Goal: Information Seeking & Learning: Learn about a topic

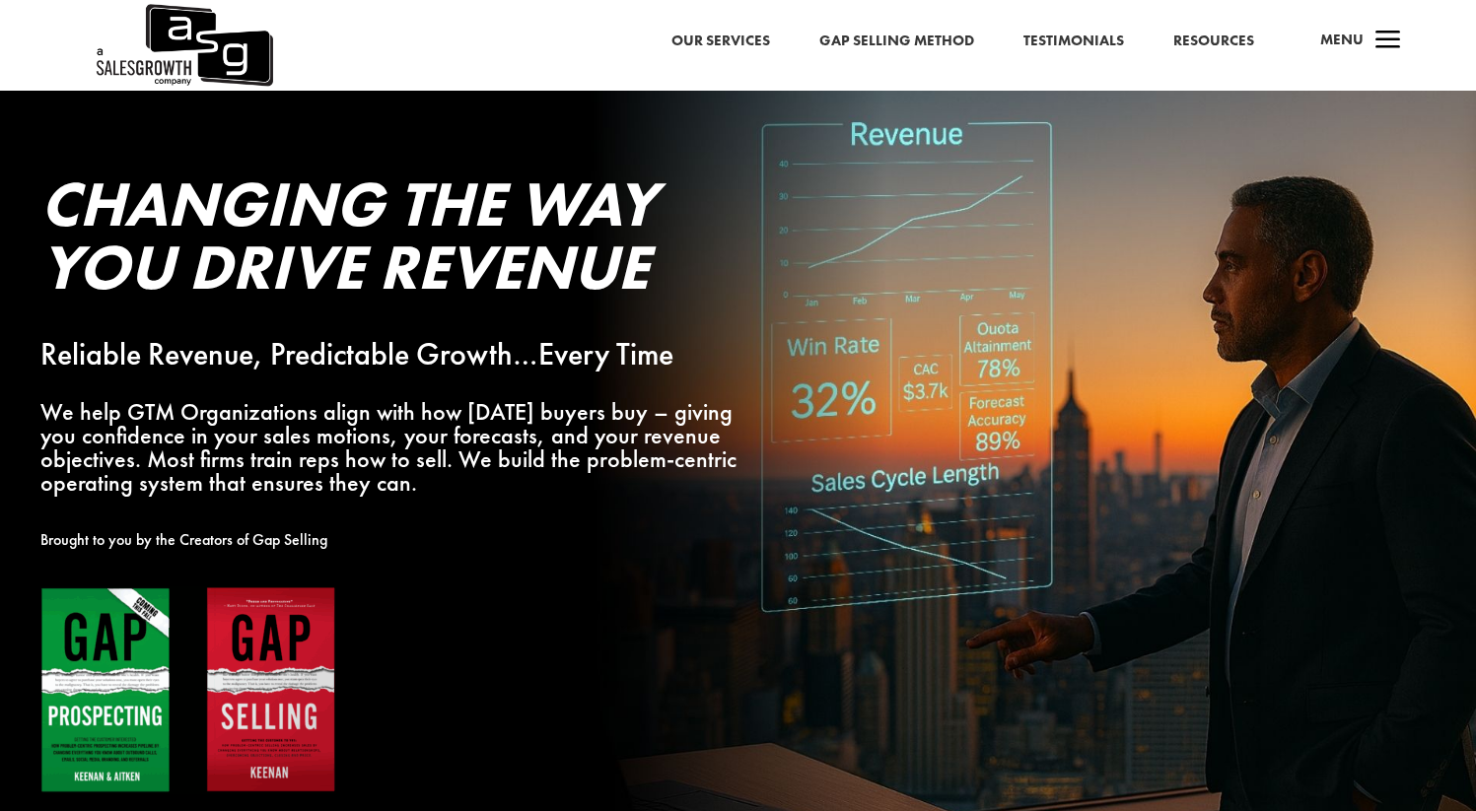
click at [1396, 51] on span "a" at bounding box center [1387, 41] width 39 height 39
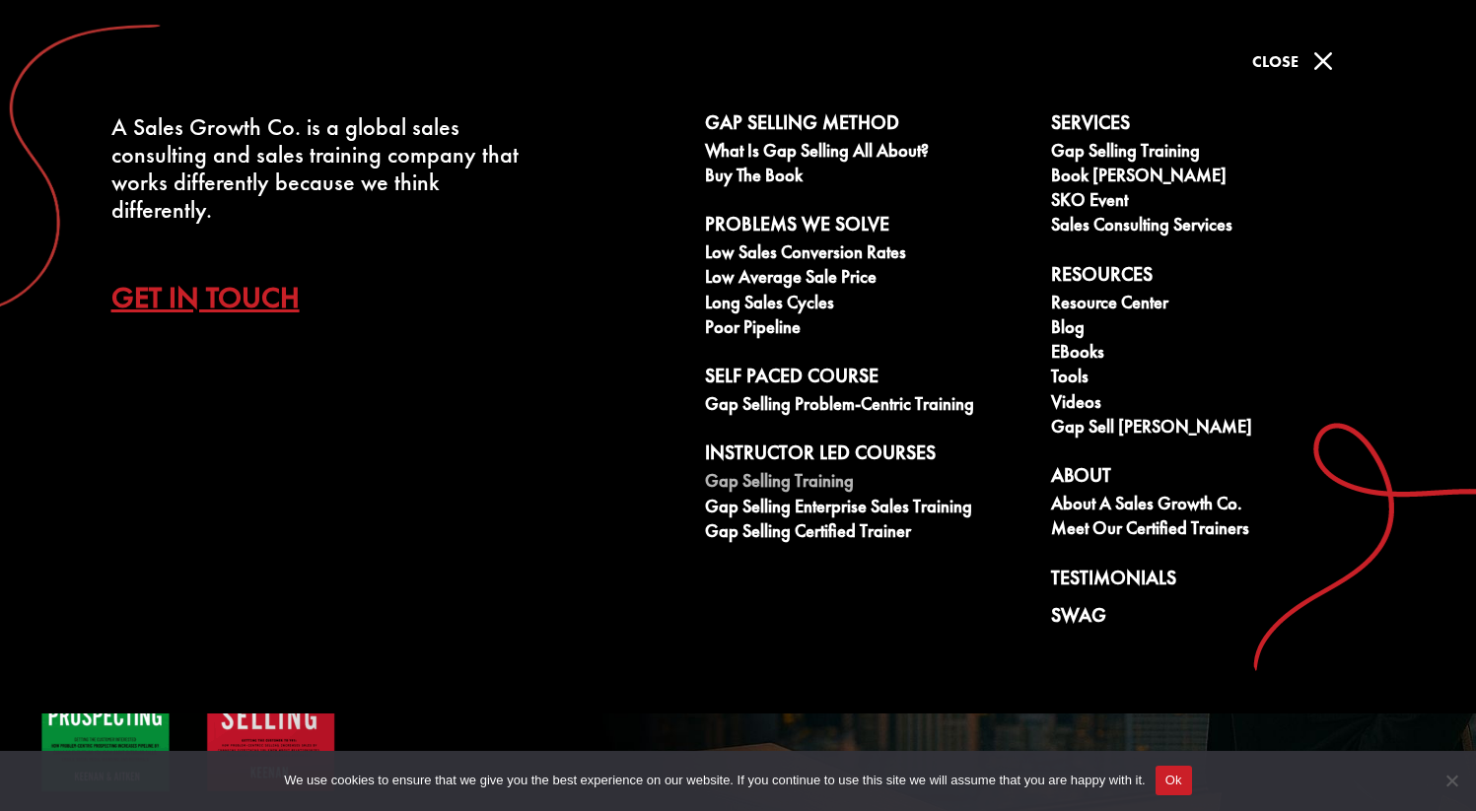
click at [786, 485] on link "Gap Selling Training" at bounding box center [867, 483] width 325 height 25
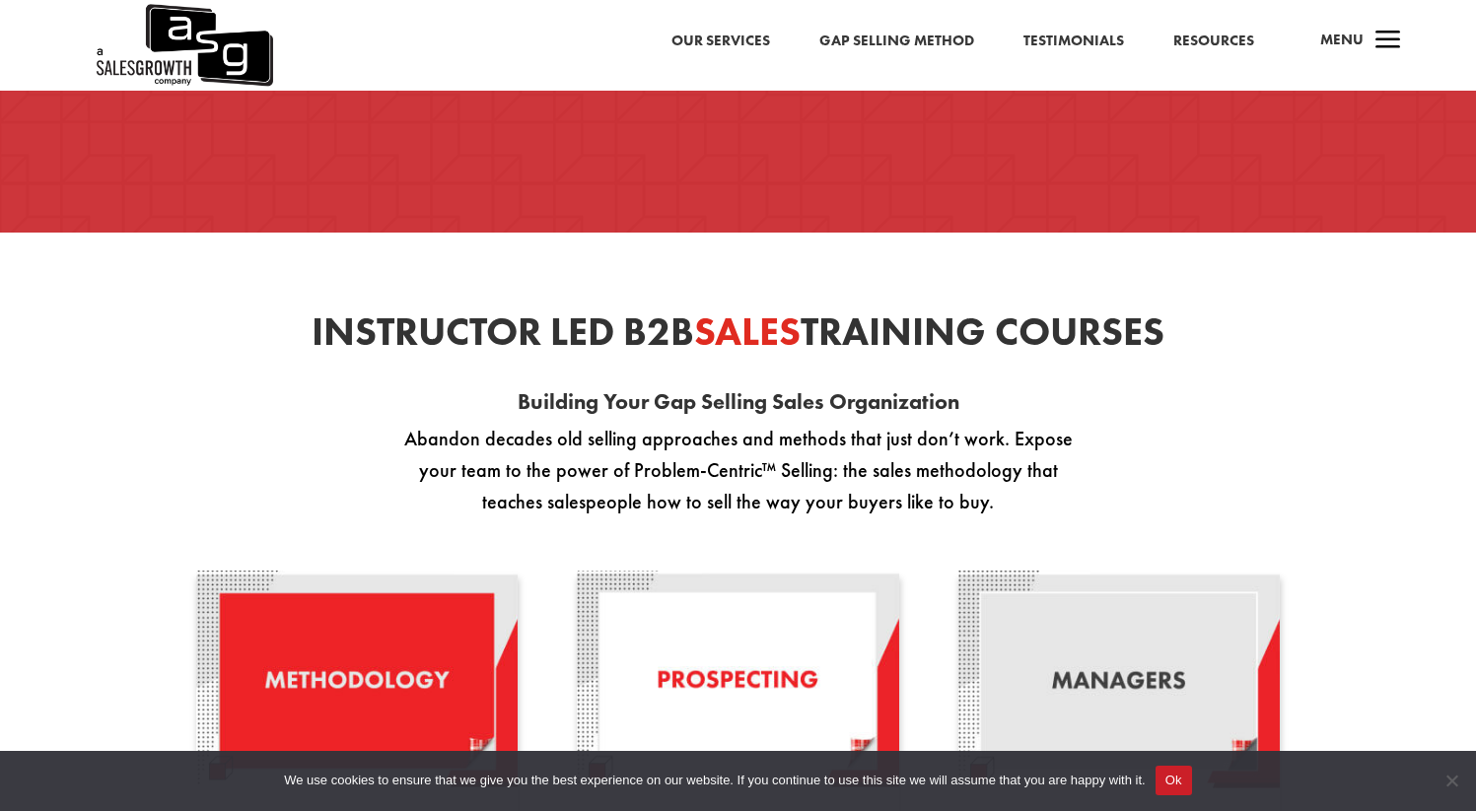
scroll to position [1237, 0]
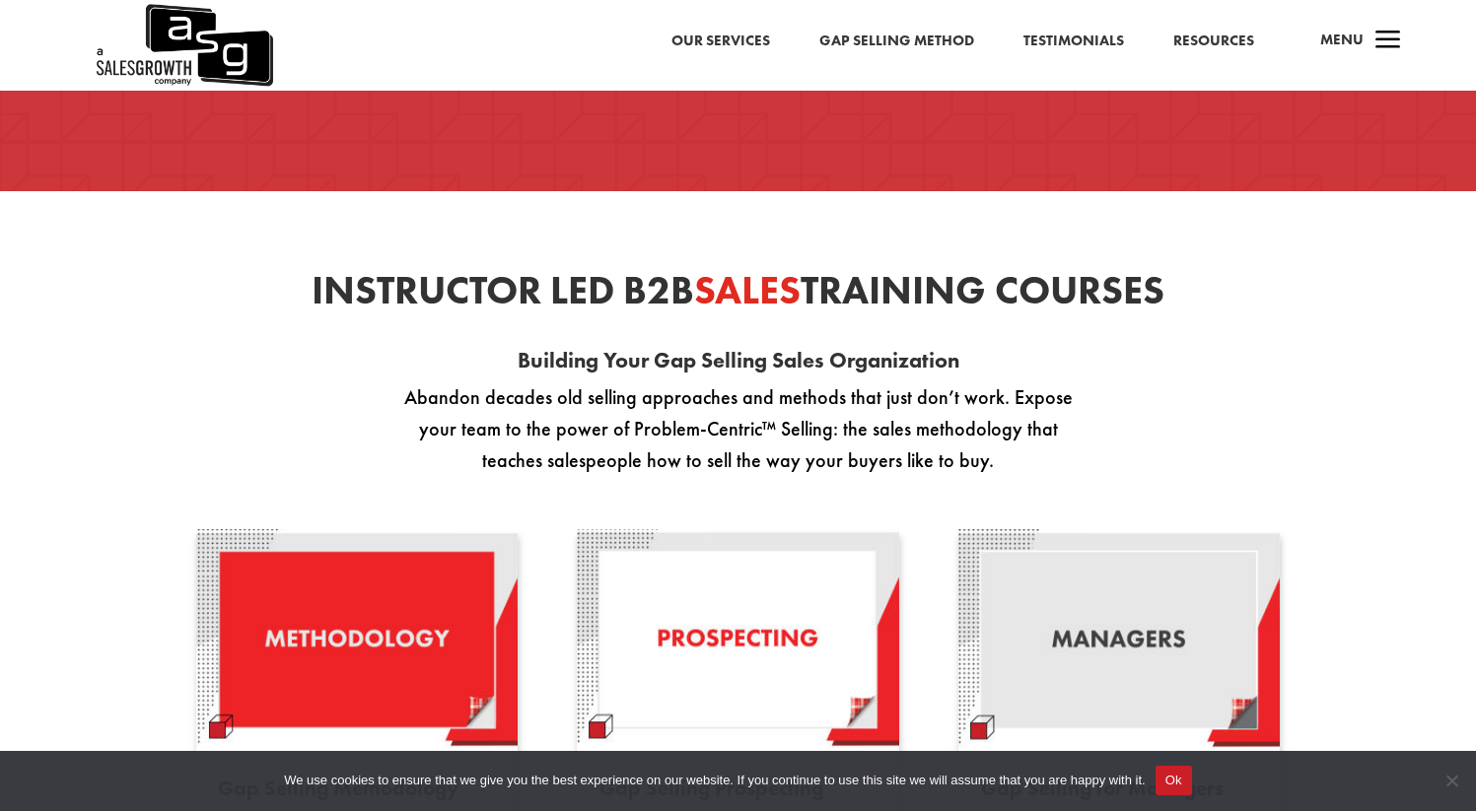
click at [1176, 788] on button "Ok" at bounding box center [1173, 781] width 36 height 30
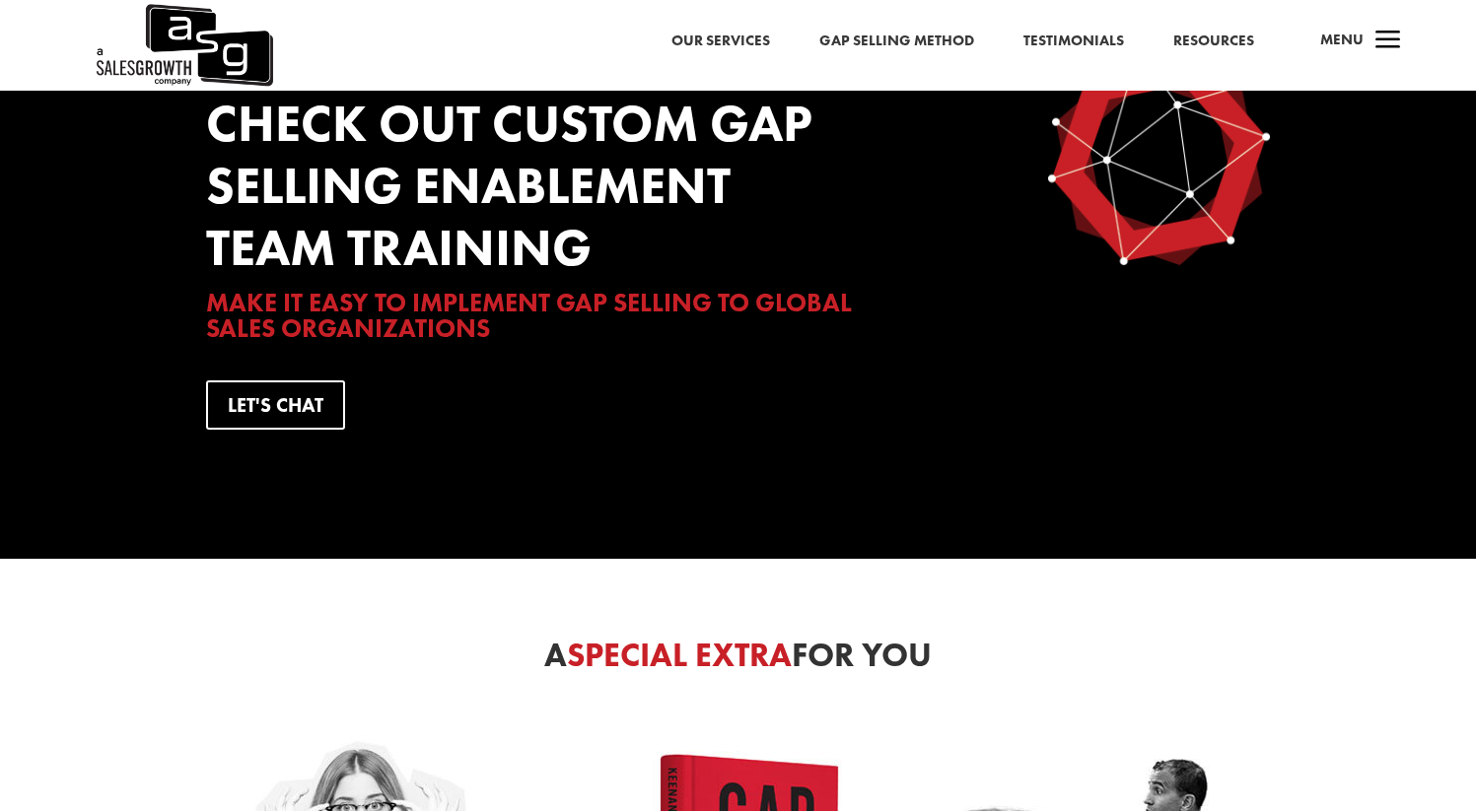
scroll to position [4185, 0]
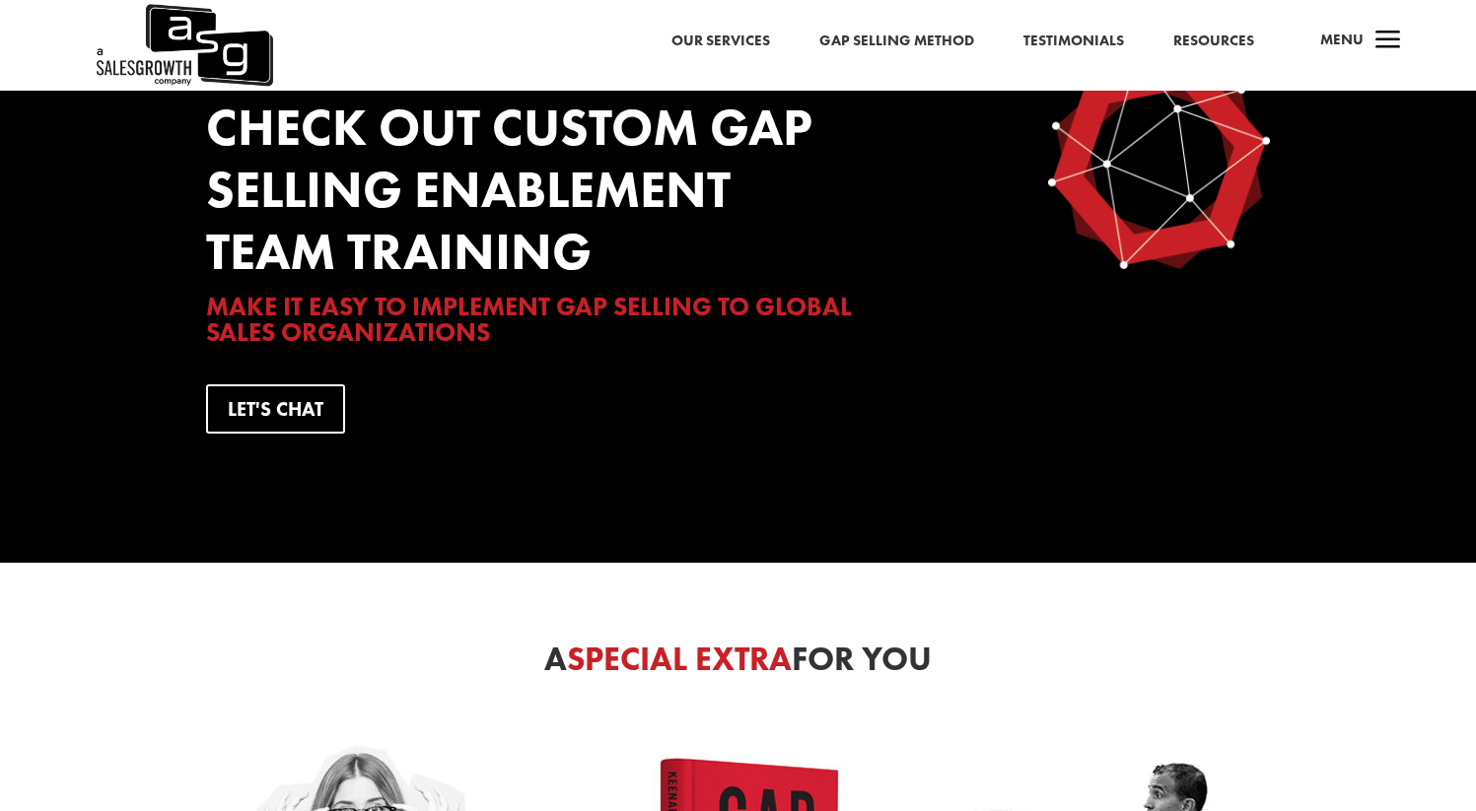
click at [1346, 45] on span "Menu" at bounding box center [1341, 40] width 43 height 20
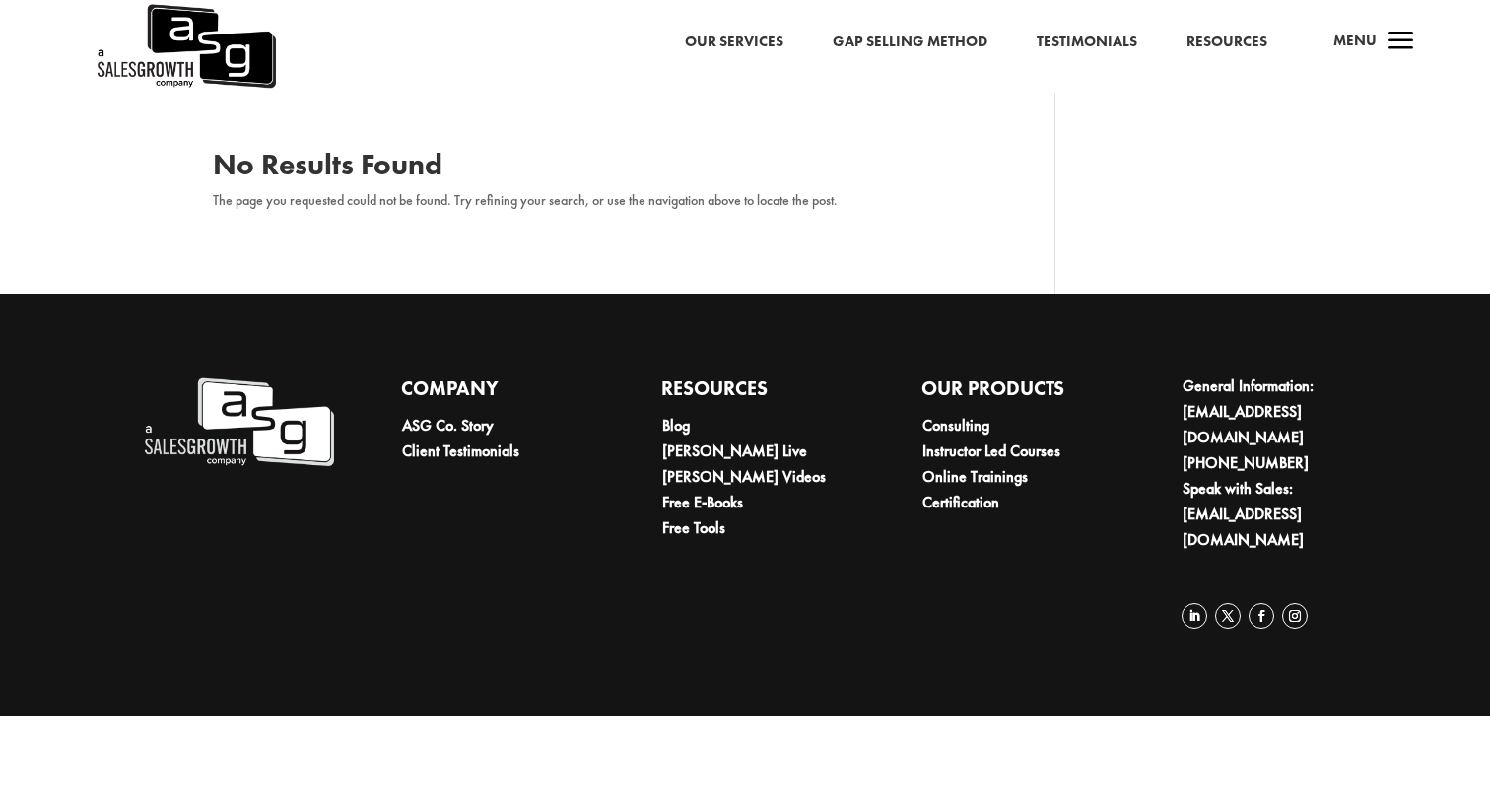
click at [722, 46] on link "Our Services" at bounding box center [734, 43] width 99 height 26
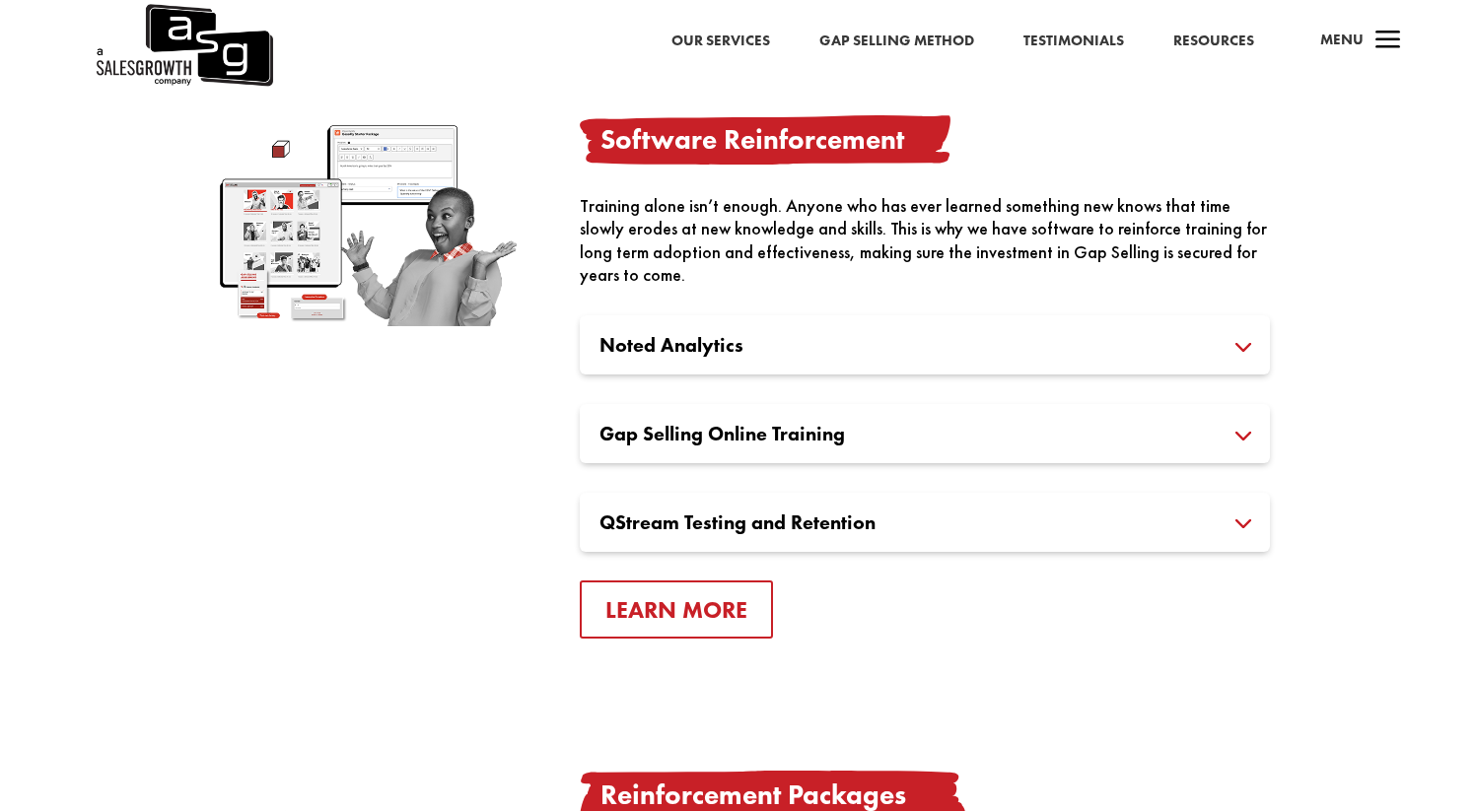
scroll to position [2152, 0]
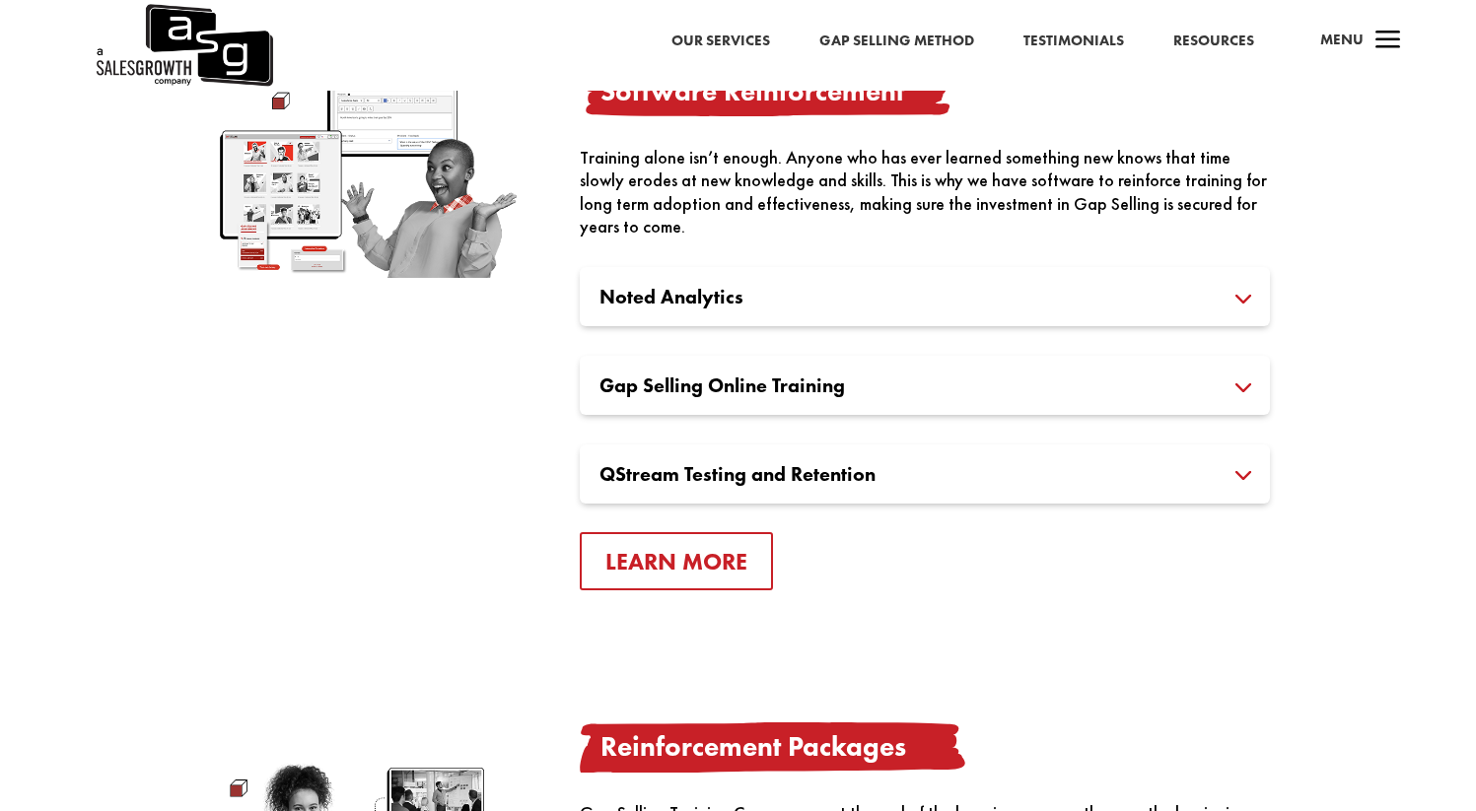
click at [707, 378] on h3 "Gap Selling Online Training" at bounding box center [924, 386] width 651 height 20
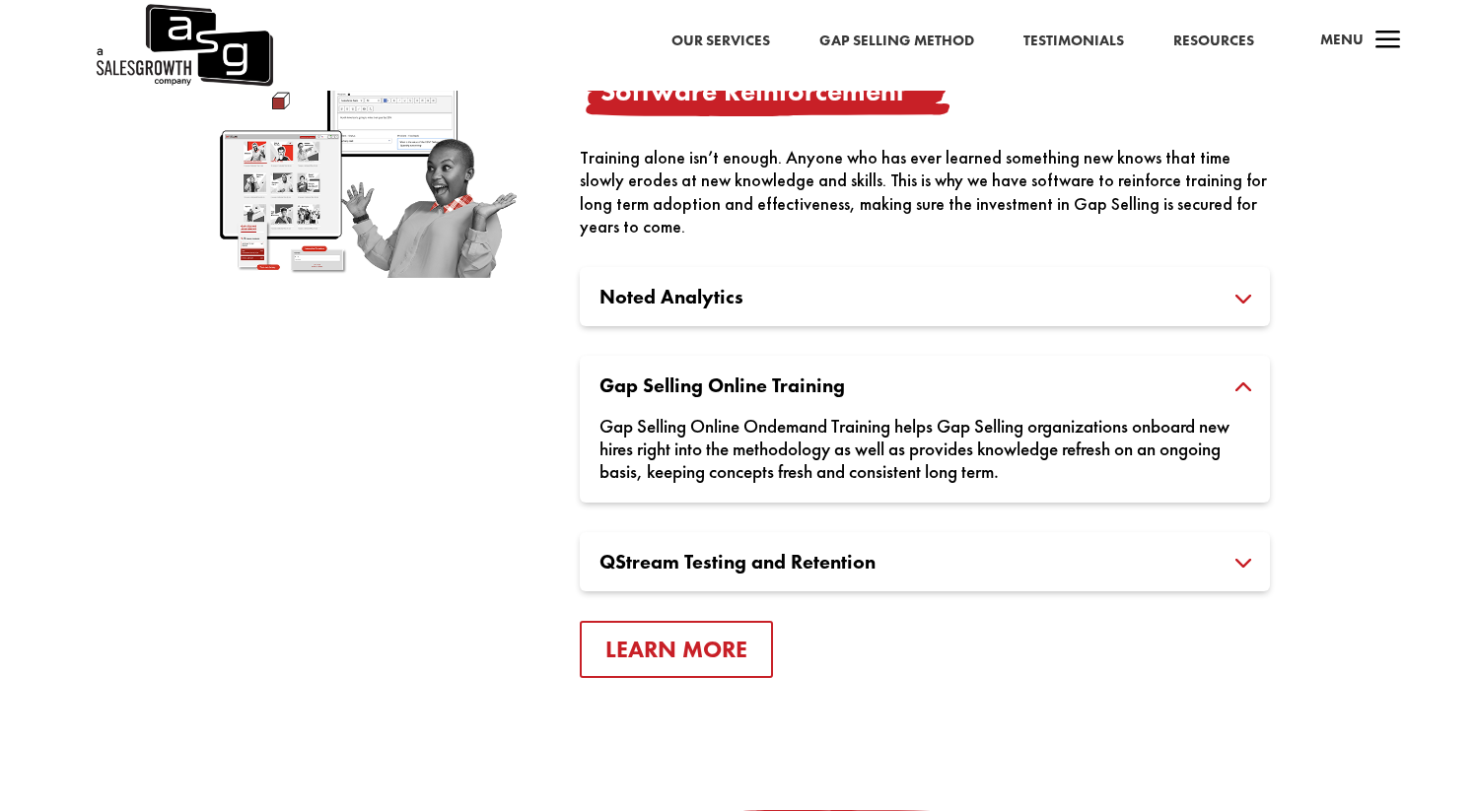
click at [712, 455] on div "Gap Selling Online Ondemand Training helps Gap Selling organizations onboard ne…" at bounding box center [924, 439] width 651 height 88
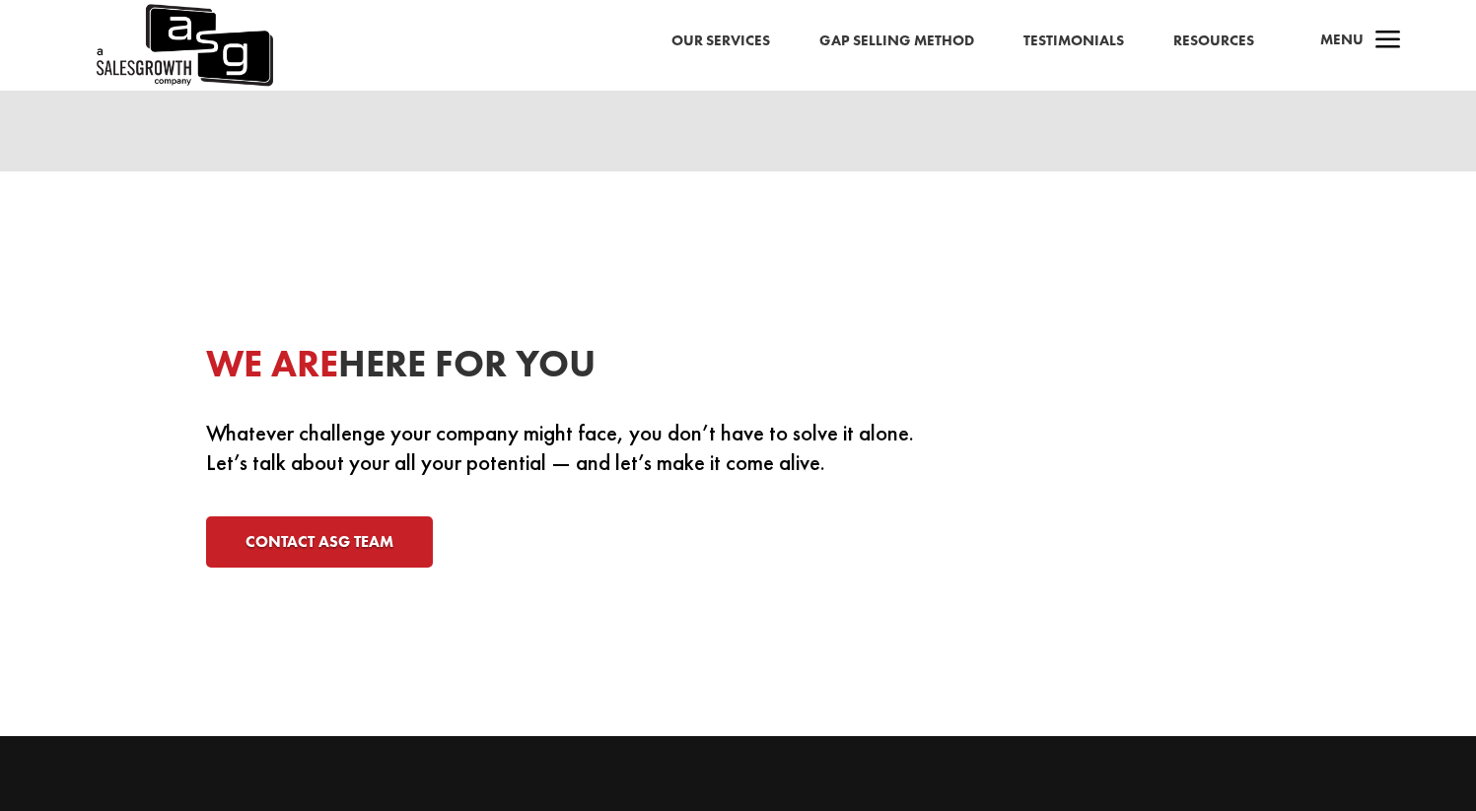
scroll to position [6405, 0]
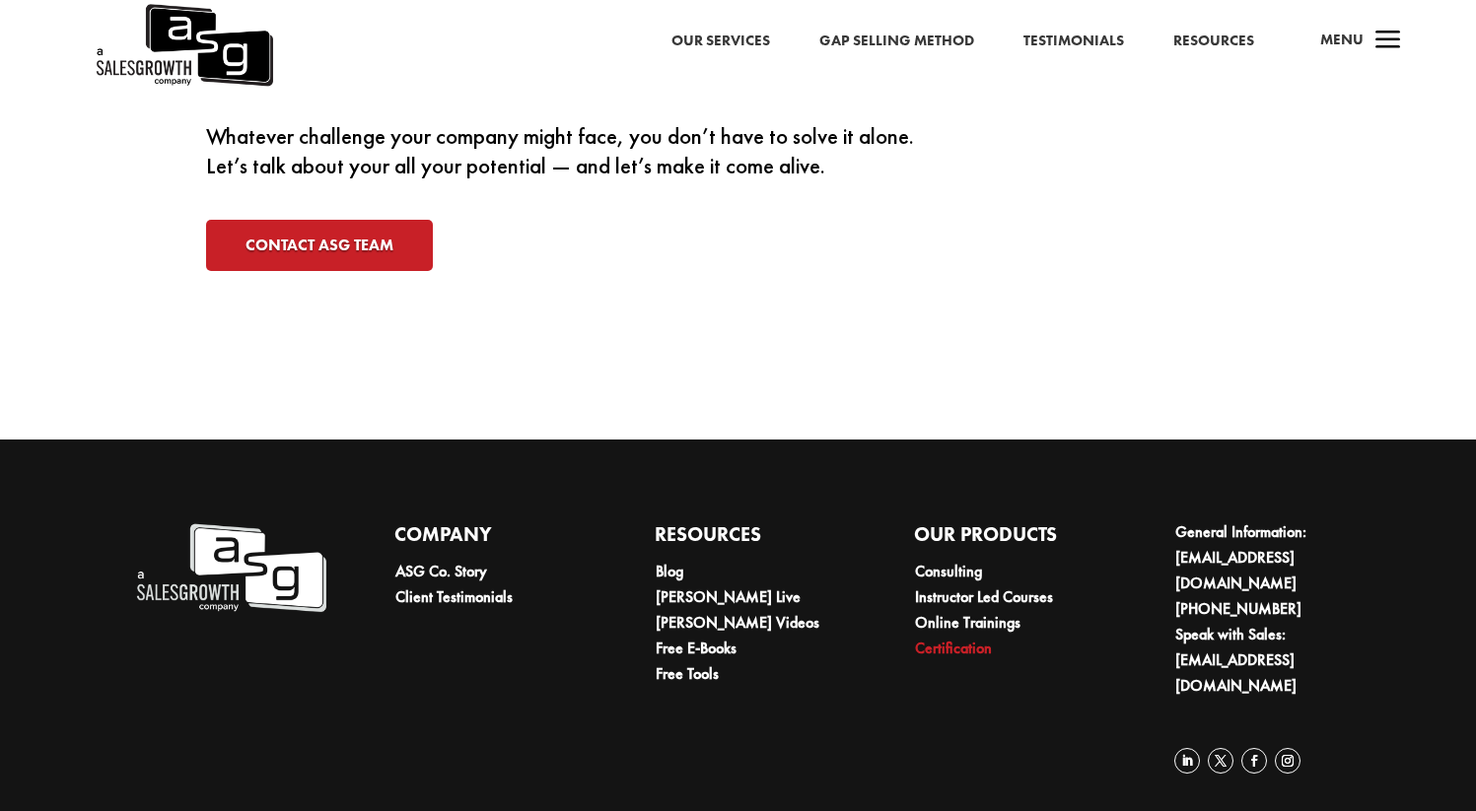
click at [949, 642] on link "Certification" at bounding box center [953, 648] width 77 height 21
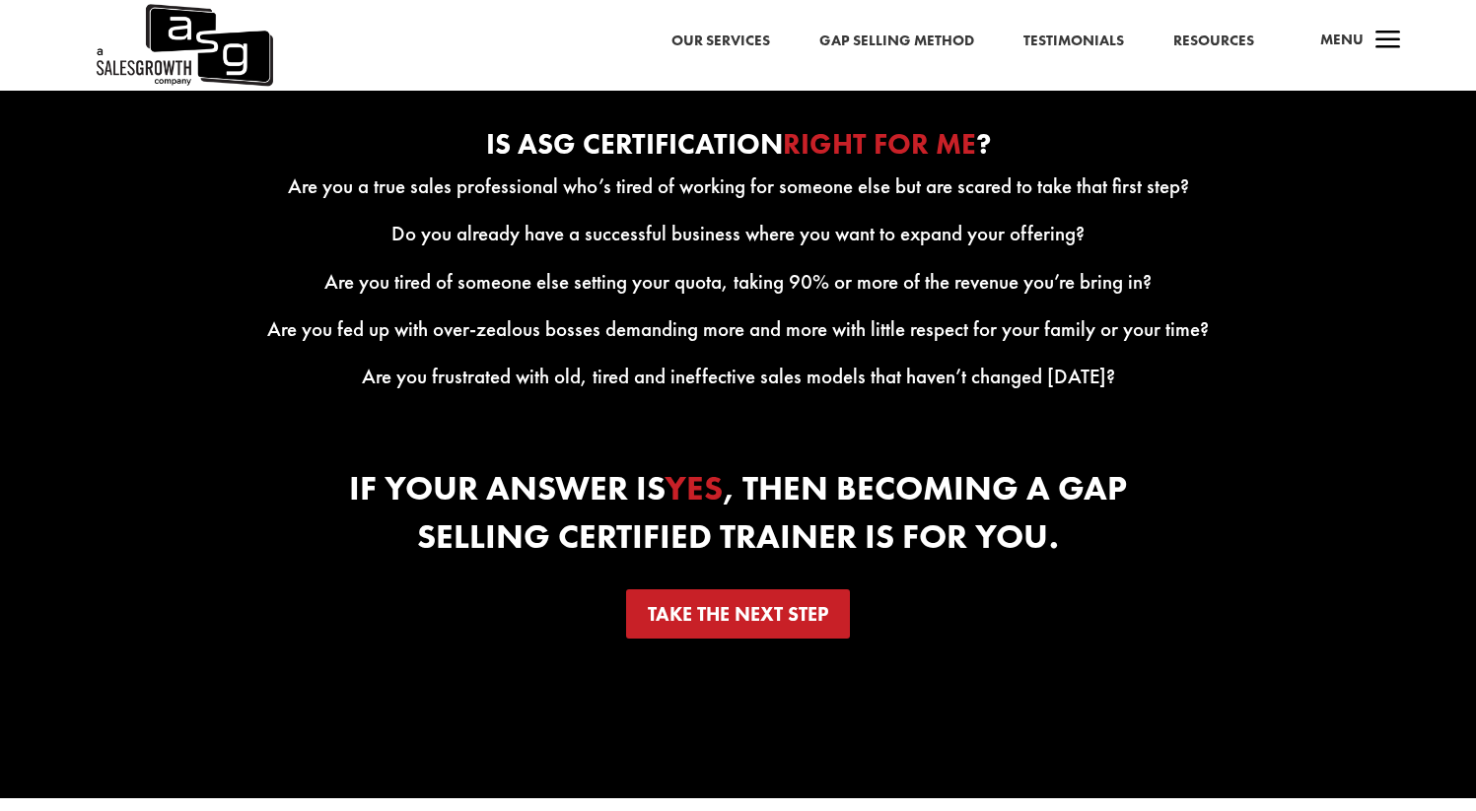
scroll to position [2749, 0]
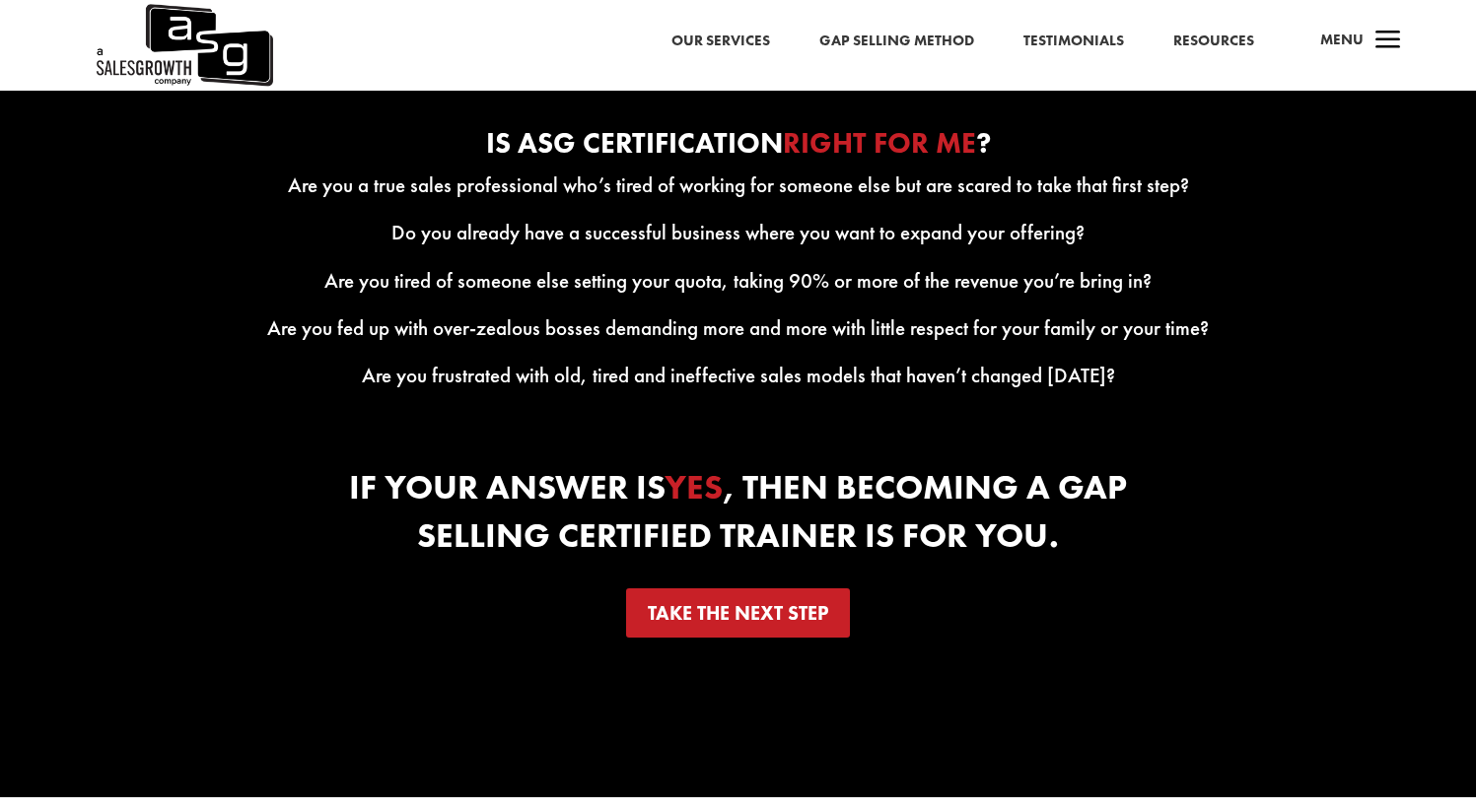
click at [1368, 32] on span "a" at bounding box center [1387, 41] width 39 height 39
